Goal: Information Seeking & Learning: Learn about a topic

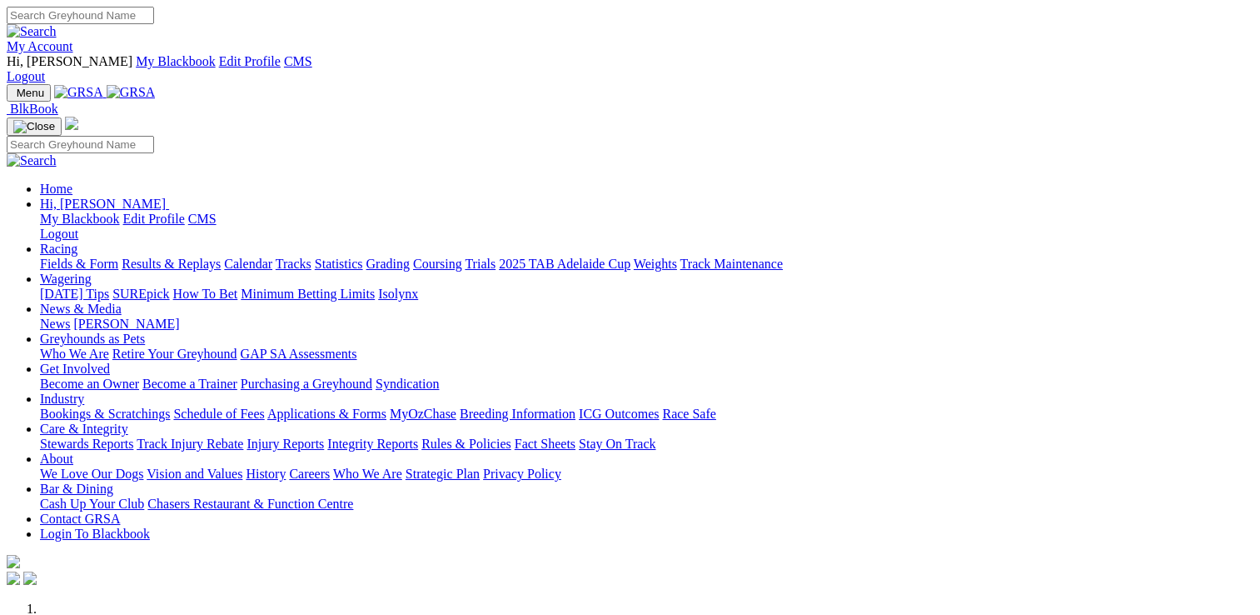
scroll to position [549, 0]
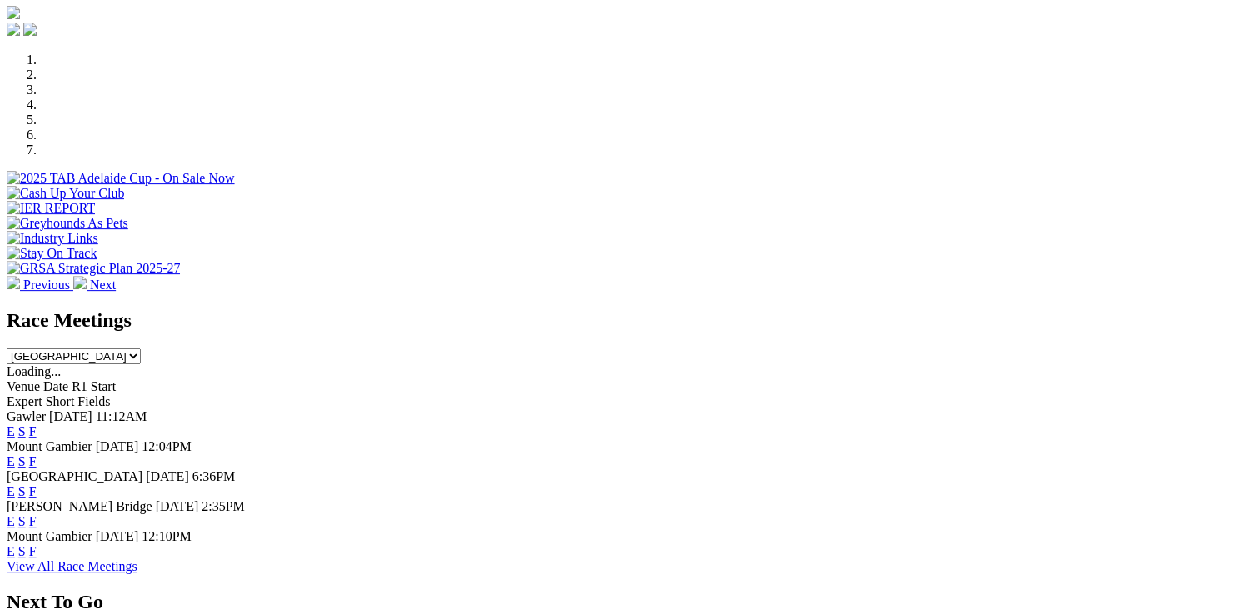
click at [15, 424] on link "E" at bounding box center [11, 431] width 8 height 14
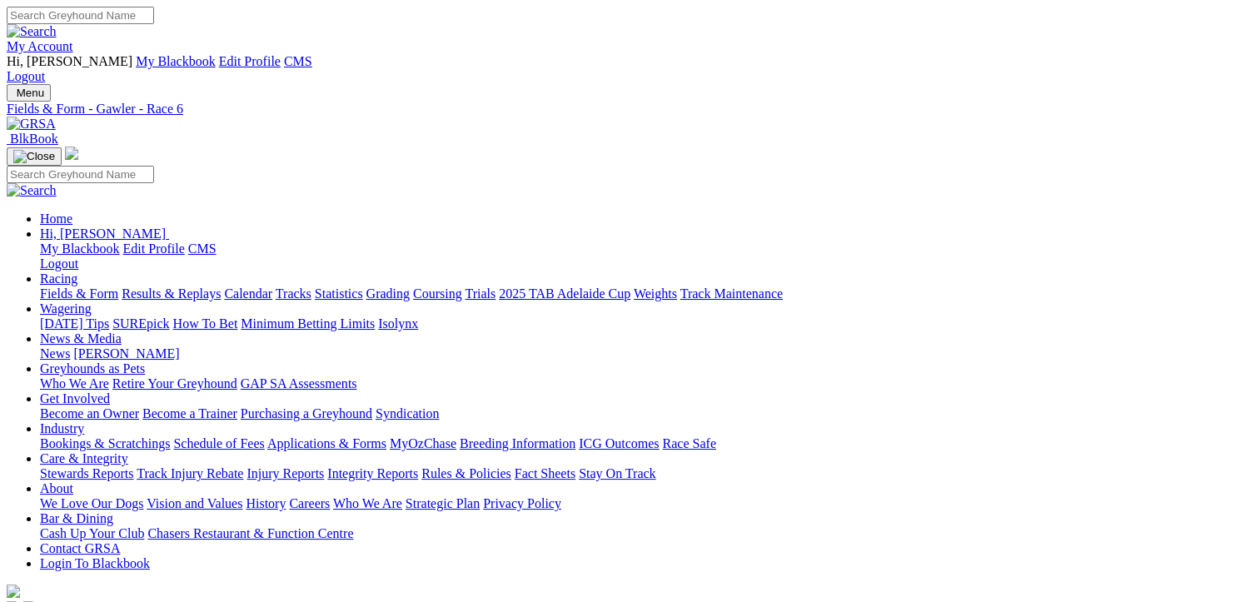
click at [1160, 37] on div "My Account Hi, [PERSON_NAME] My Blackbook Edit Profile CMS Logout" at bounding box center [630, 45] width 1247 height 77
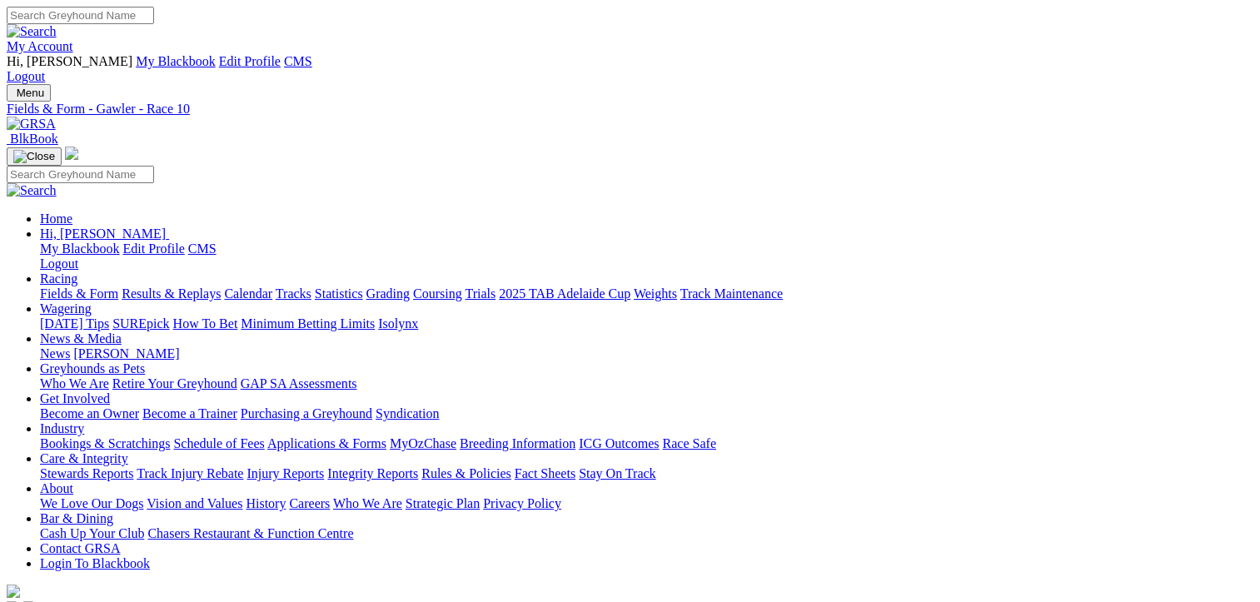
click at [73, 39] on link "My Account" at bounding box center [40, 46] width 67 height 14
